Goal: Find specific page/section: Find specific page/section

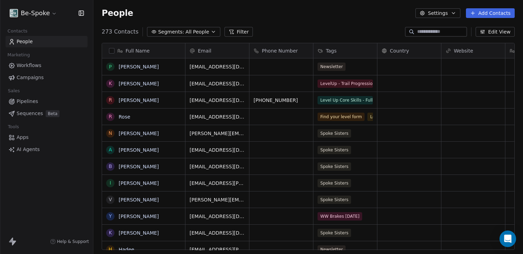
scroll to position [6, 6]
click at [21, 47] on link "People" at bounding box center [47, 41] width 82 height 11
click at [24, 43] on span "People" at bounding box center [25, 41] width 16 height 7
click at [418, 34] on input at bounding box center [441, 31] width 48 height 7
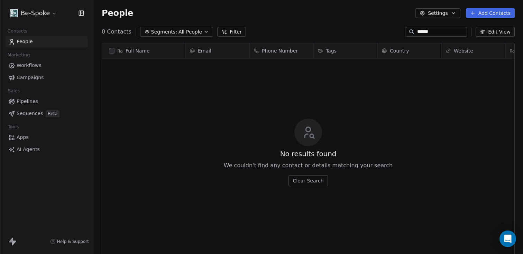
scroll to position [218, 425]
type input "*"
click at [423, 33] on input "********" at bounding box center [441, 31] width 48 height 7
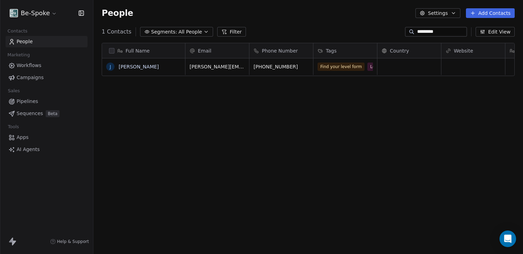
type input "*********"
click at [351, 74] on span "LevelUp- Core Skills-Session [DATE] - [DATE]" at bounding box center [365, 77] width 95 height 8
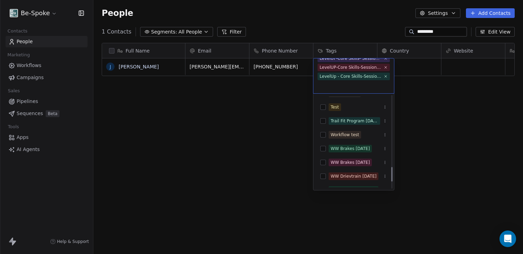
scroll to position [462, 0]
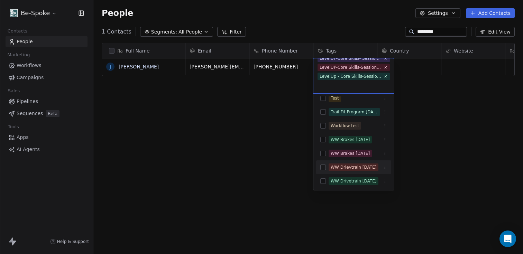
click at [347, 168] on div "WW Drievtrain [DATE]" at bounding box center [354, 167] width 46 height 6
click at [258, 149] on html "Be-Spoke Contacts People Marketing Workflows Campaigns Sales Pipelines Sequence…" at bounding box center [261, 127] width 523 height 254
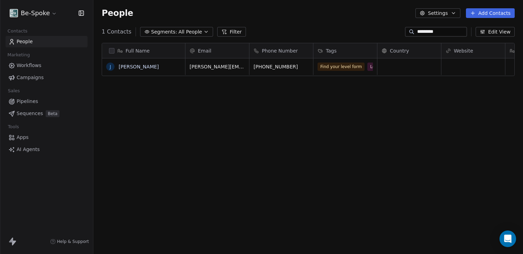
click at [30, 67] on span "Workflows" at bounding box center [29, 65] width 25 height 7
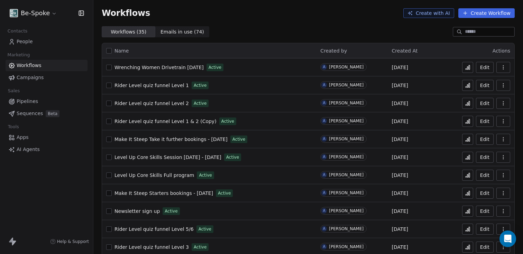
click at [21, 76] on span "Campaigns" at bounding box center [30, 77] width 27 height 7
